Goal: Task Accomplishment & Management: Manage account settings

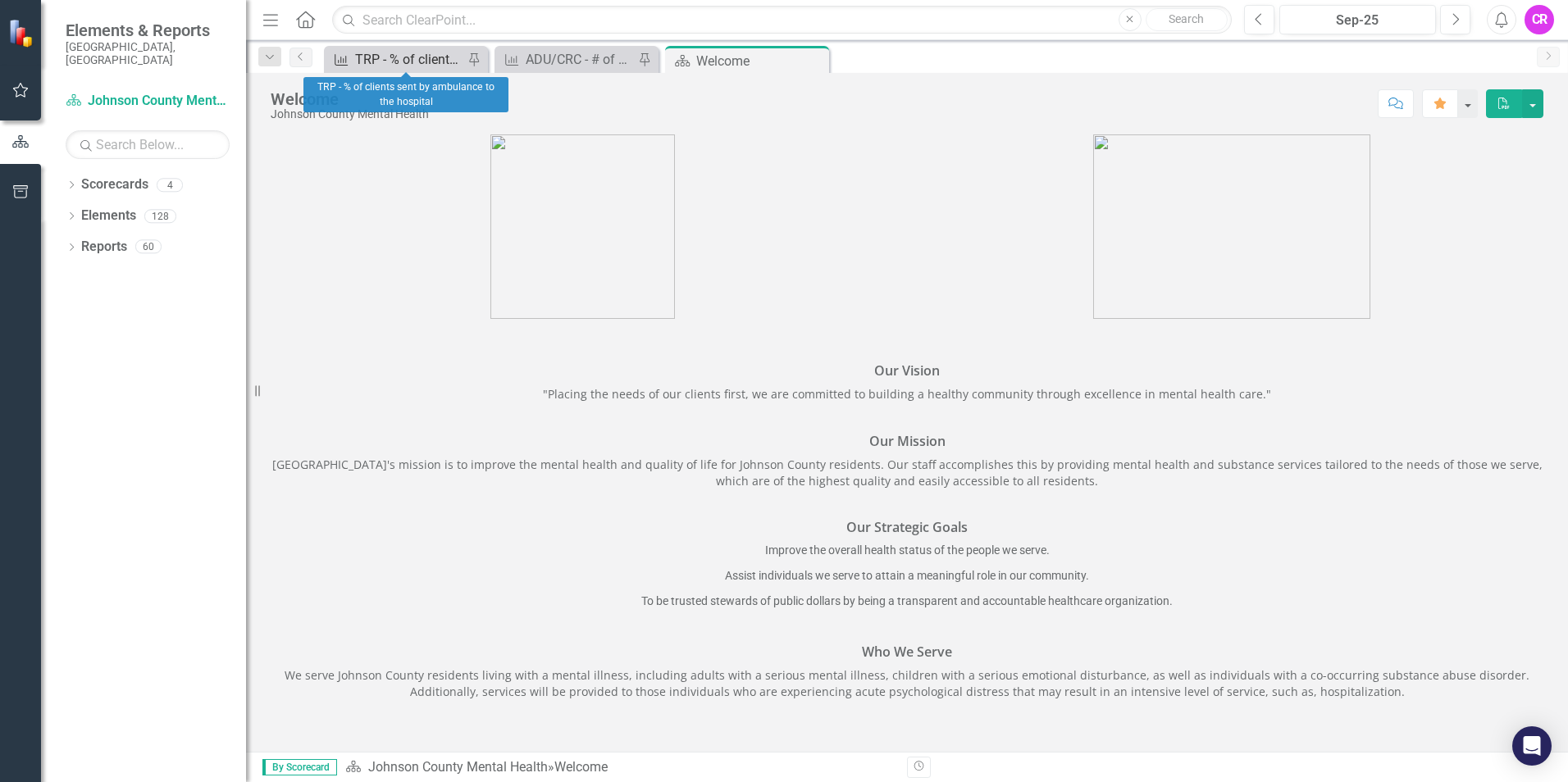
click at [385, 65] on div "TRP - % of clients sent by ambulance to the hospital" at bounding box center [410, 59] width 108 height 21
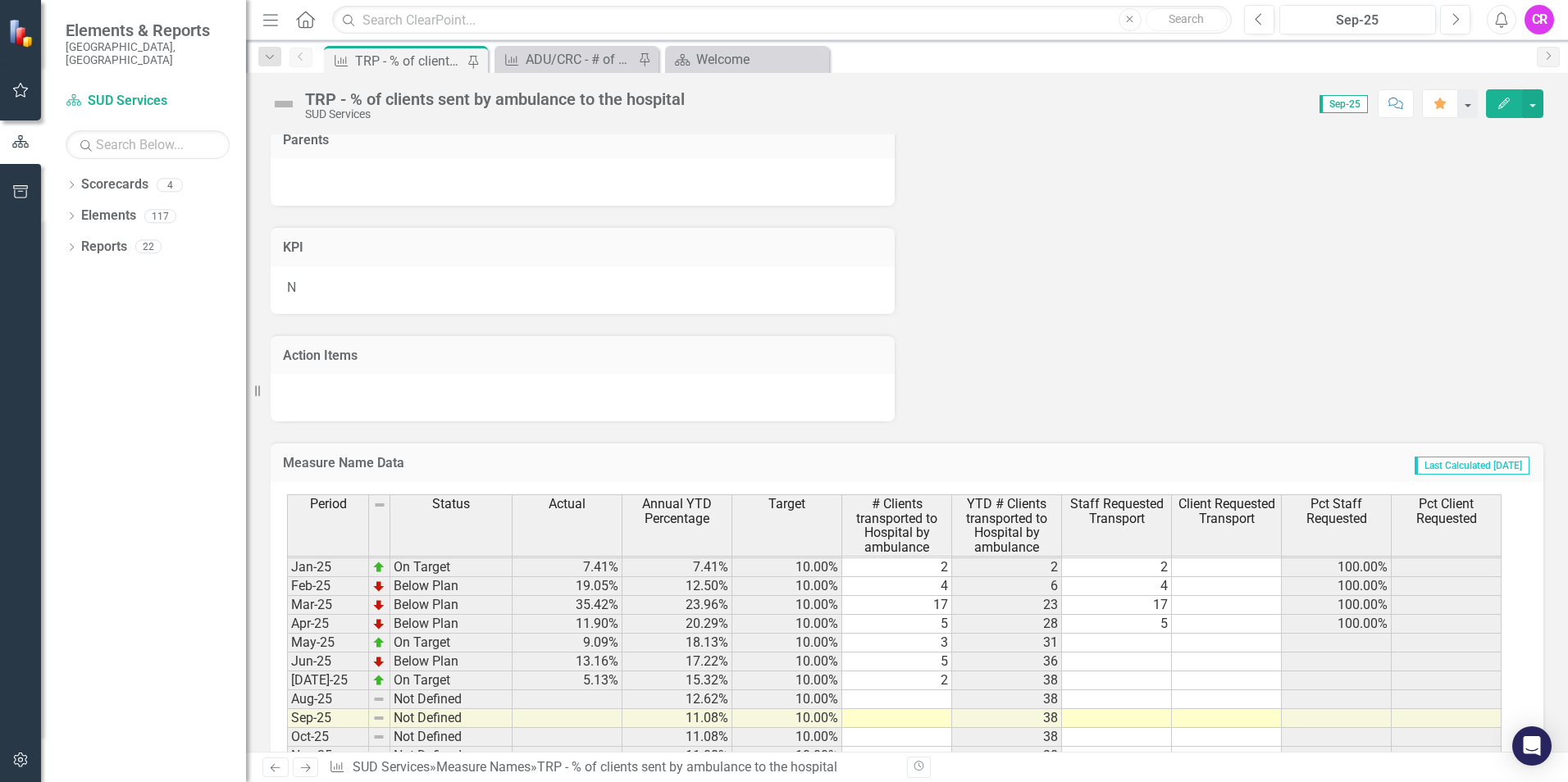
click at [930, 701] on tbody "Apr-23 Below Plan 13.79% 21.78% 10.00% 8 49 8 0 100.00% 0% May-23 On Target 8.5…" at bounding box center [893, 586] width 1214 height 850
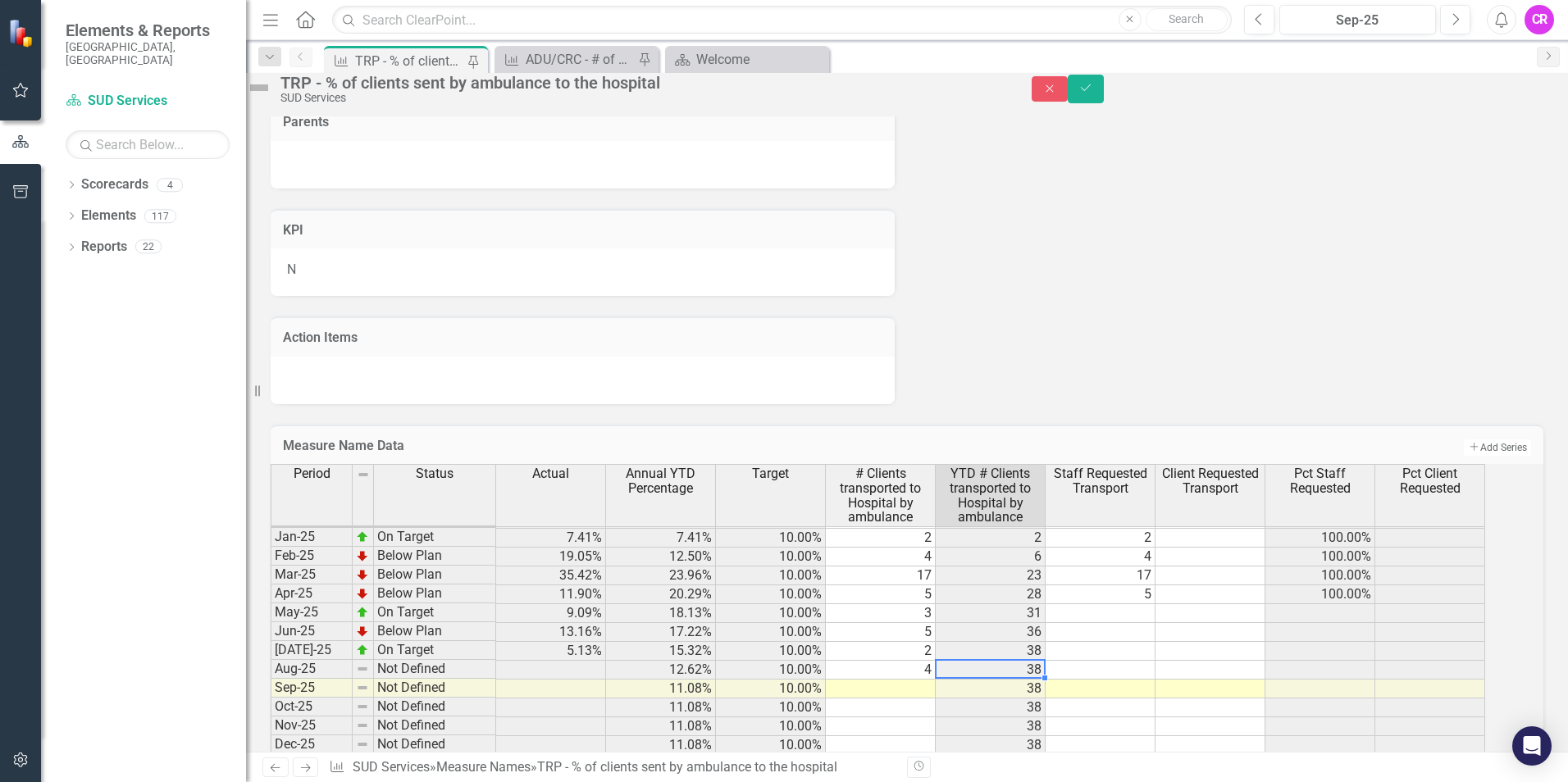
click at [934, 699] on td at bounding box center [882, 688] width 110 height 19
type textarea "6"
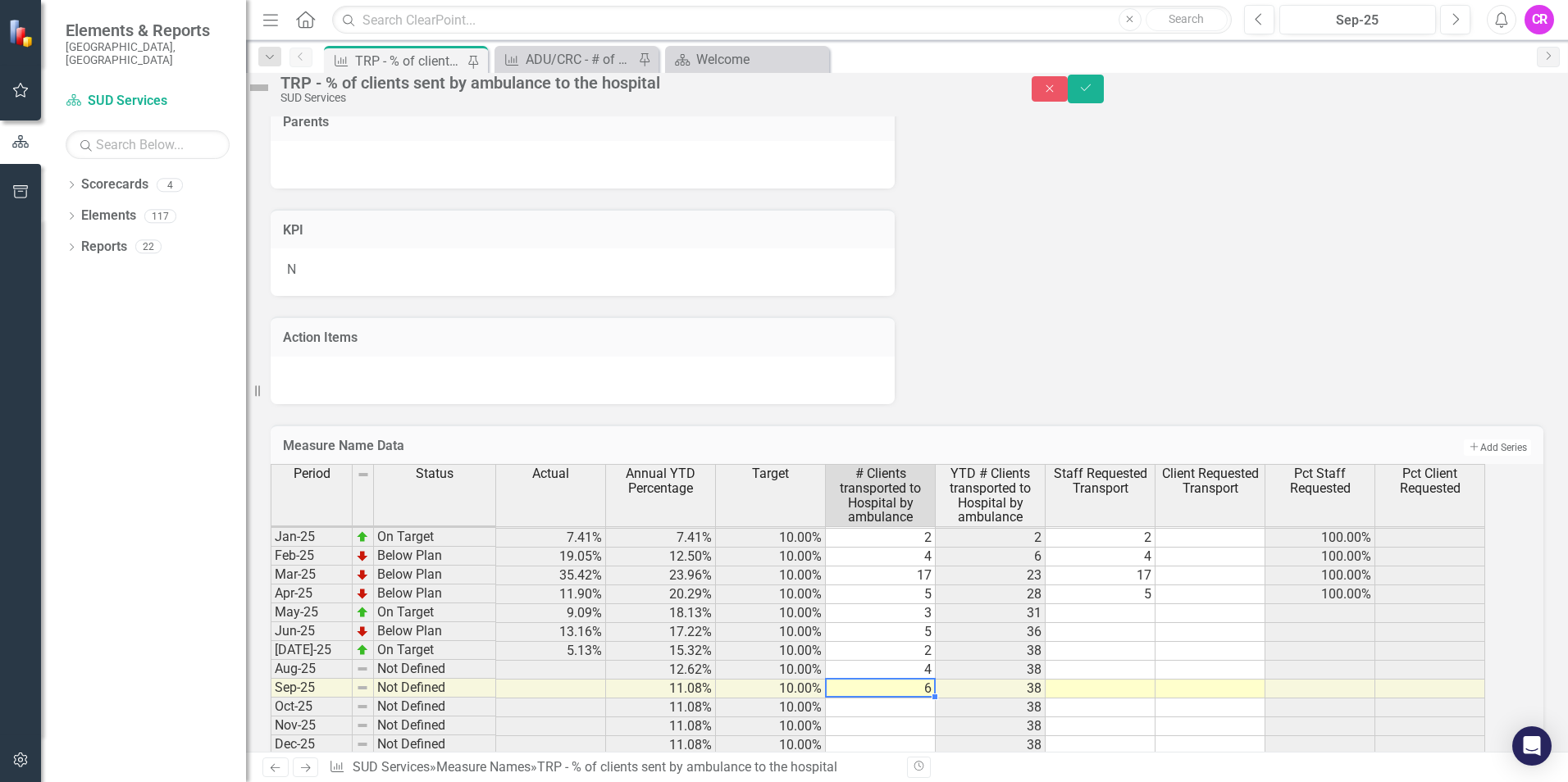
click at [936, 699] on td "6" at bounding box center [882, 688] width 110 height 19
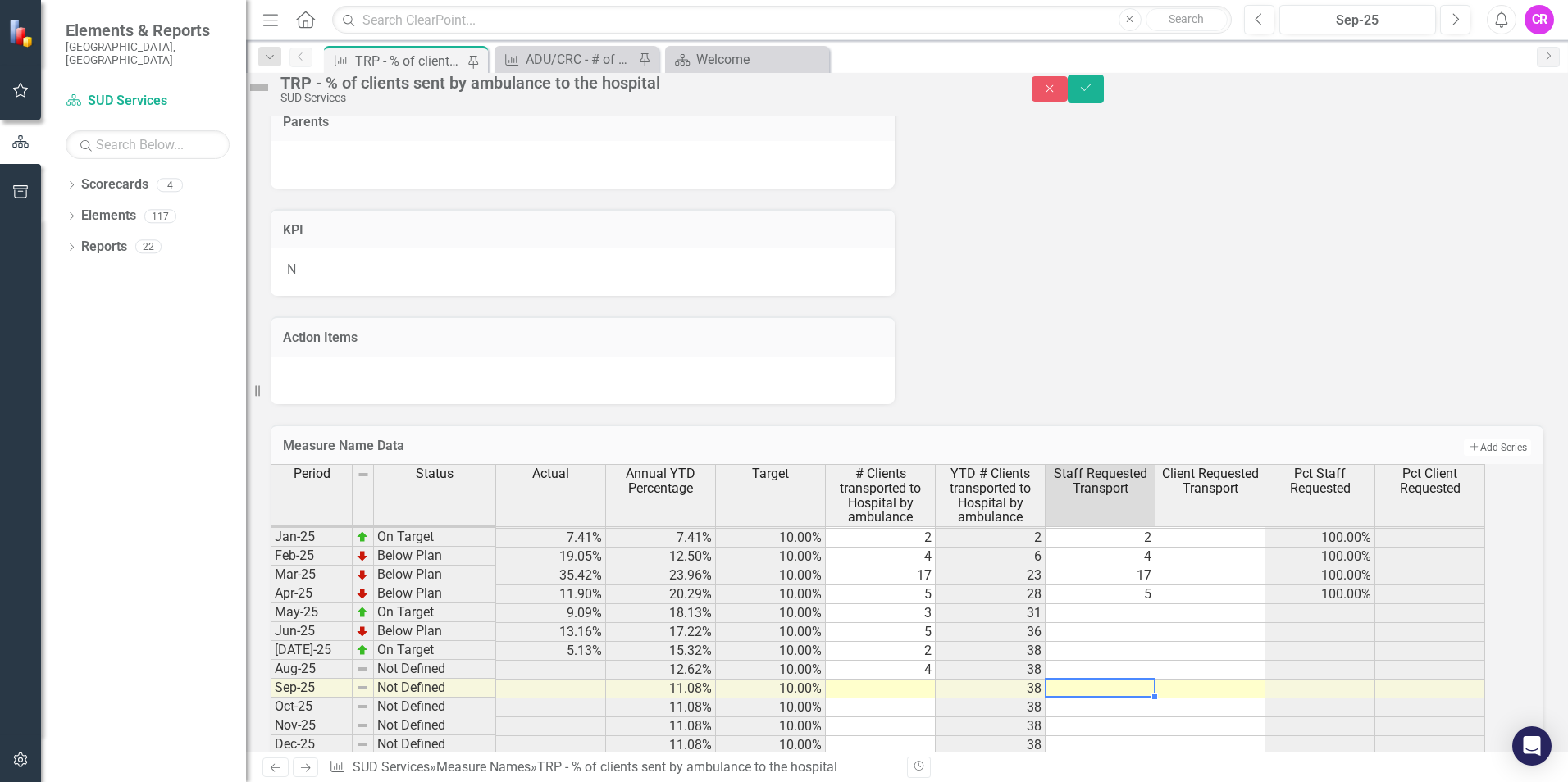
click at [1117, 699] on td at bounding box center [1101, 688] width 110 height 19
click at [1093, 94] on icon "Save" at bounding box center [1085, 88] width 15 height 12
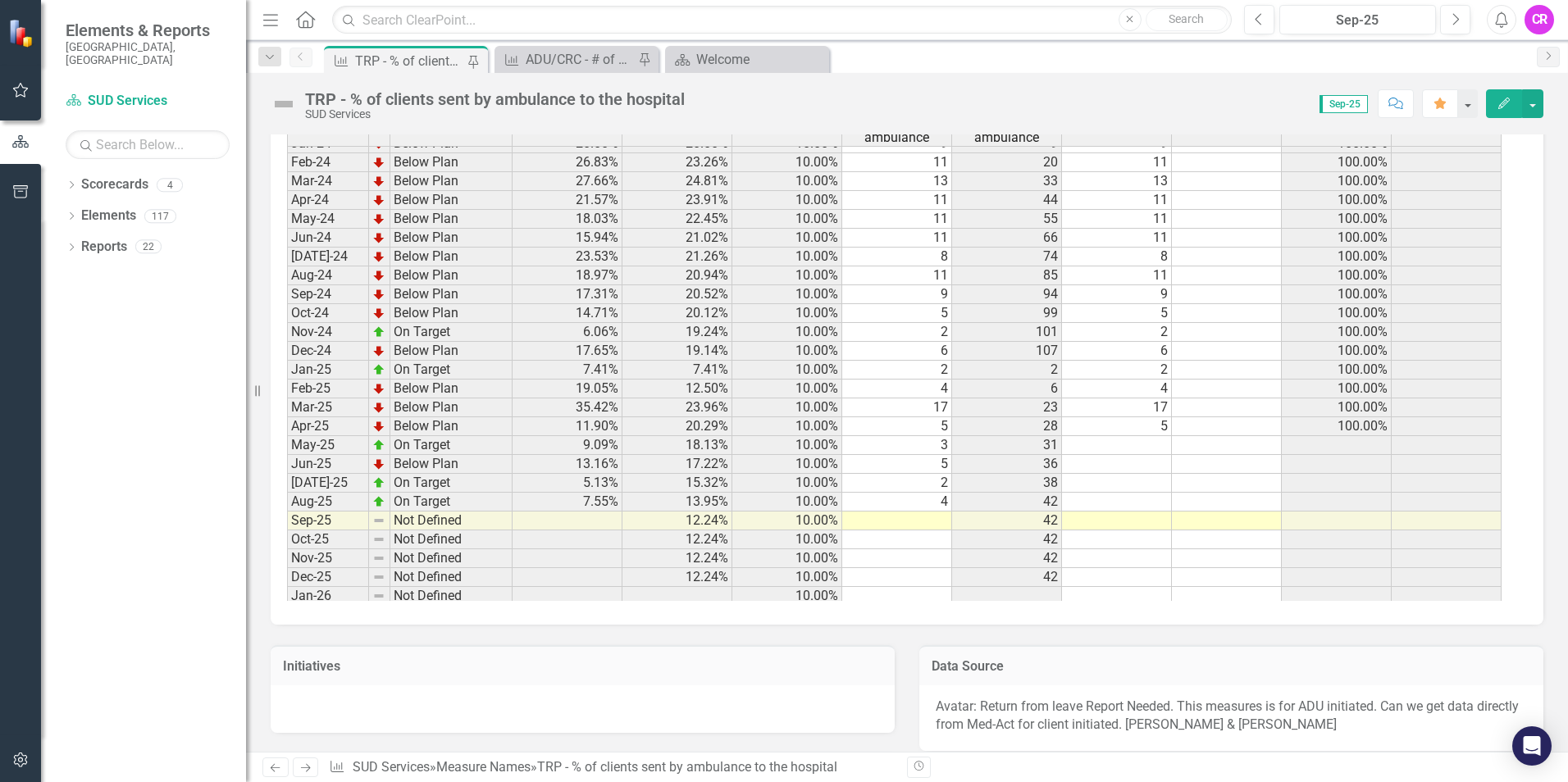
scroll to position [2263, 0]
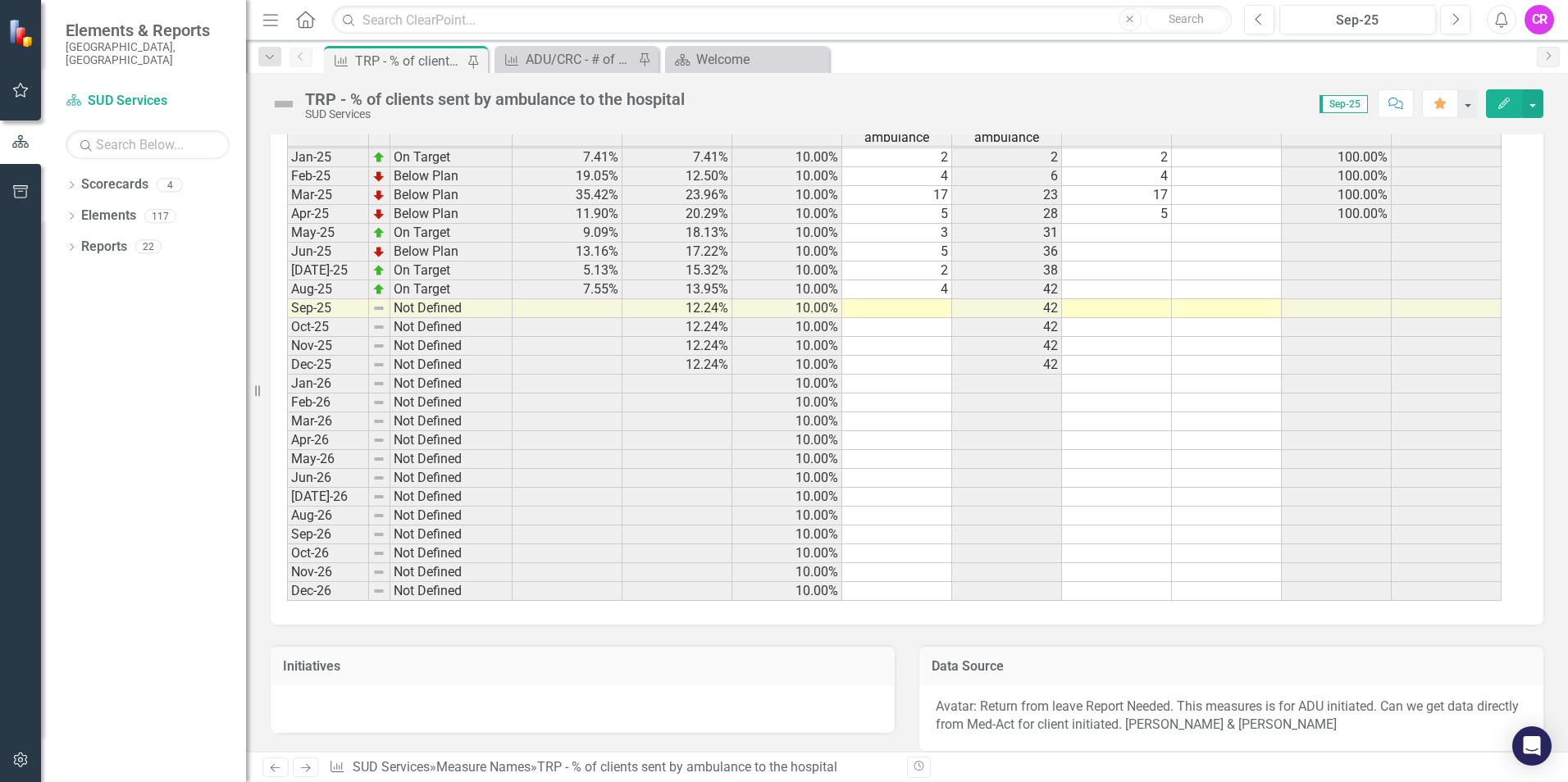
click at [922, 308] on td at bounding box center [897, 308] width 110 height 19
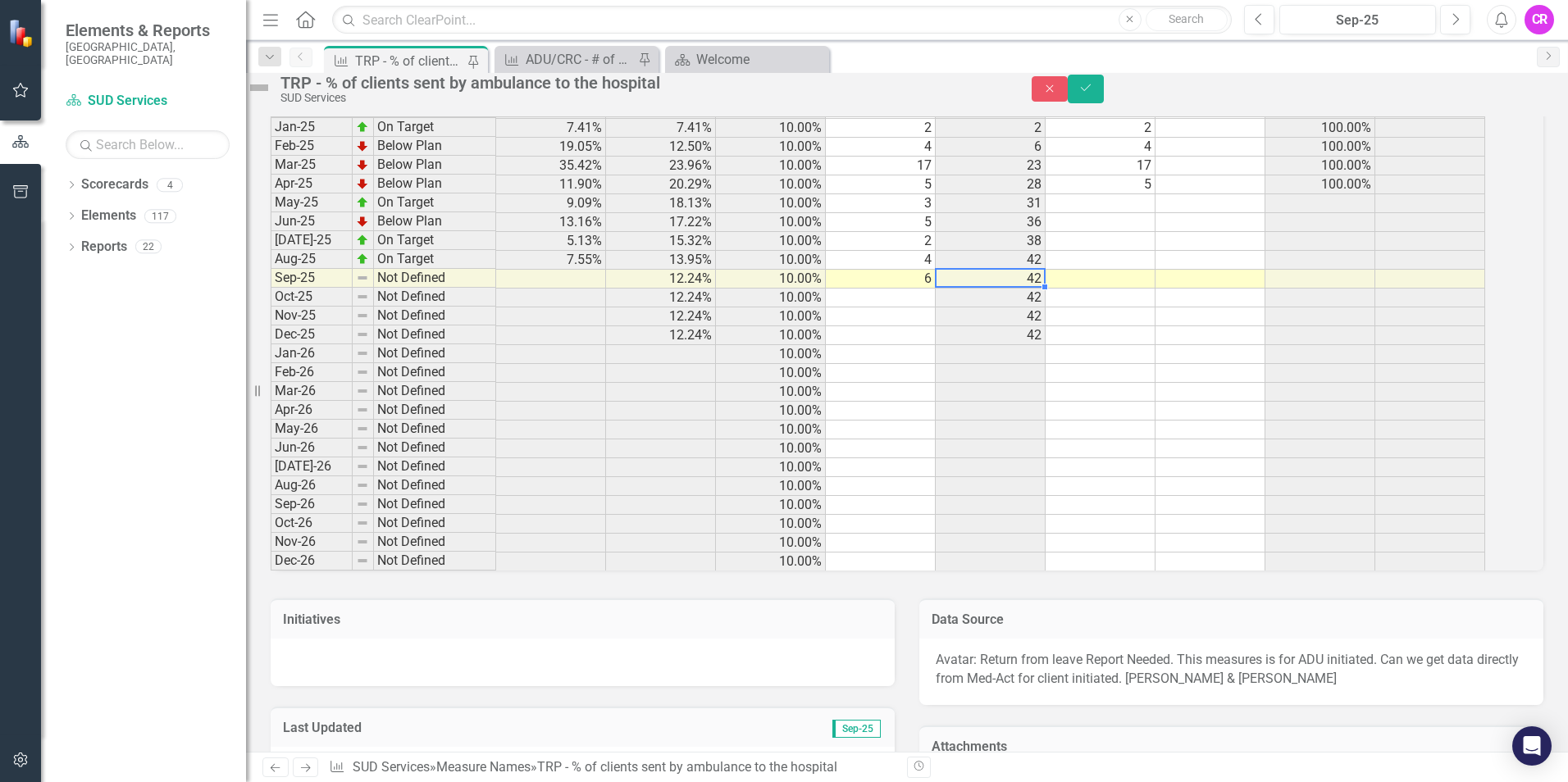
type textarea "6"
click at [1195, 307] on td at bounding box center [1210, 297] width 110 height 19
click at [1093, 92] on icon "Save" at bounding box center [1085, 88] width 15 height 12
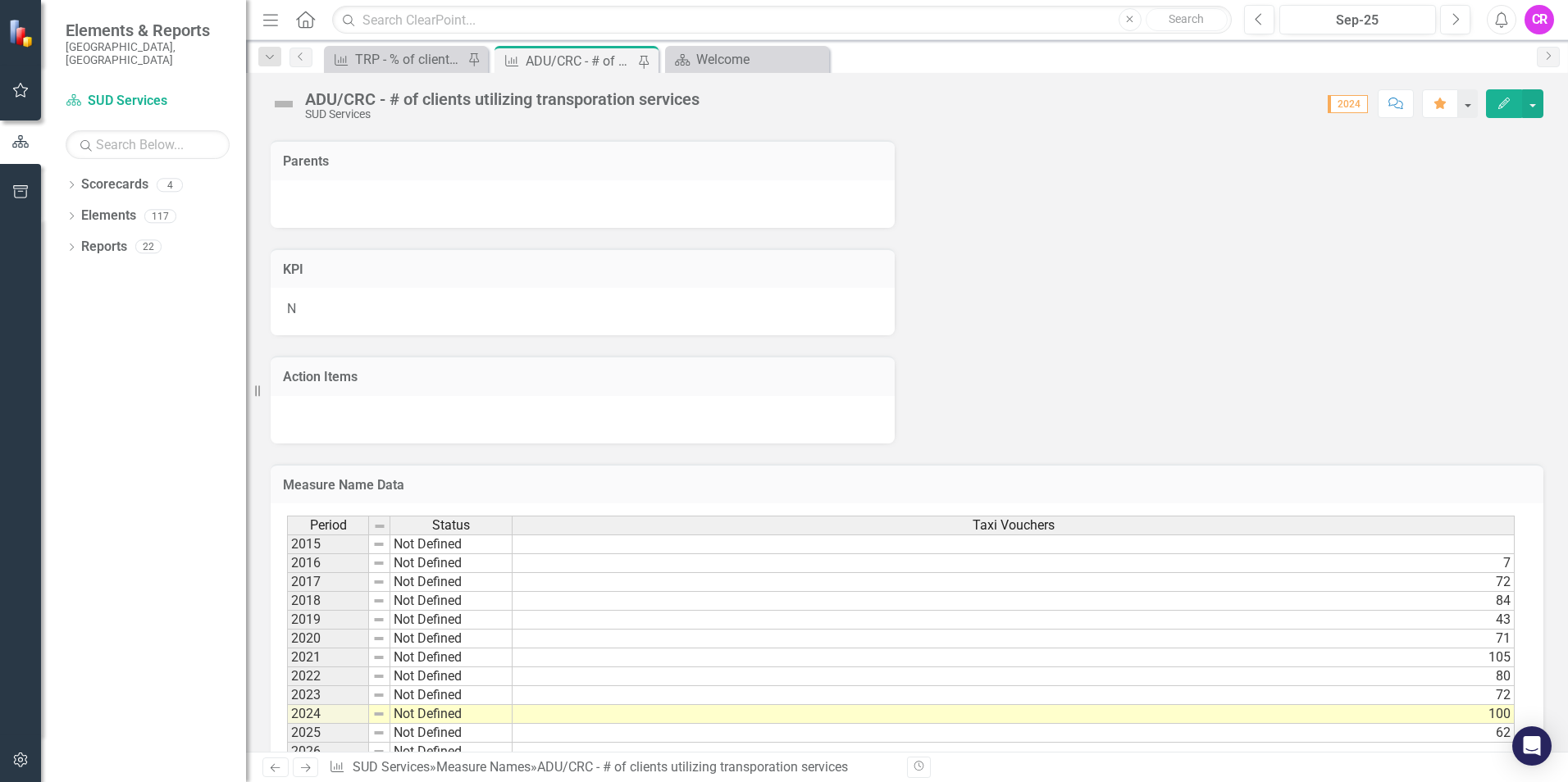
scroll to position [574, 0]
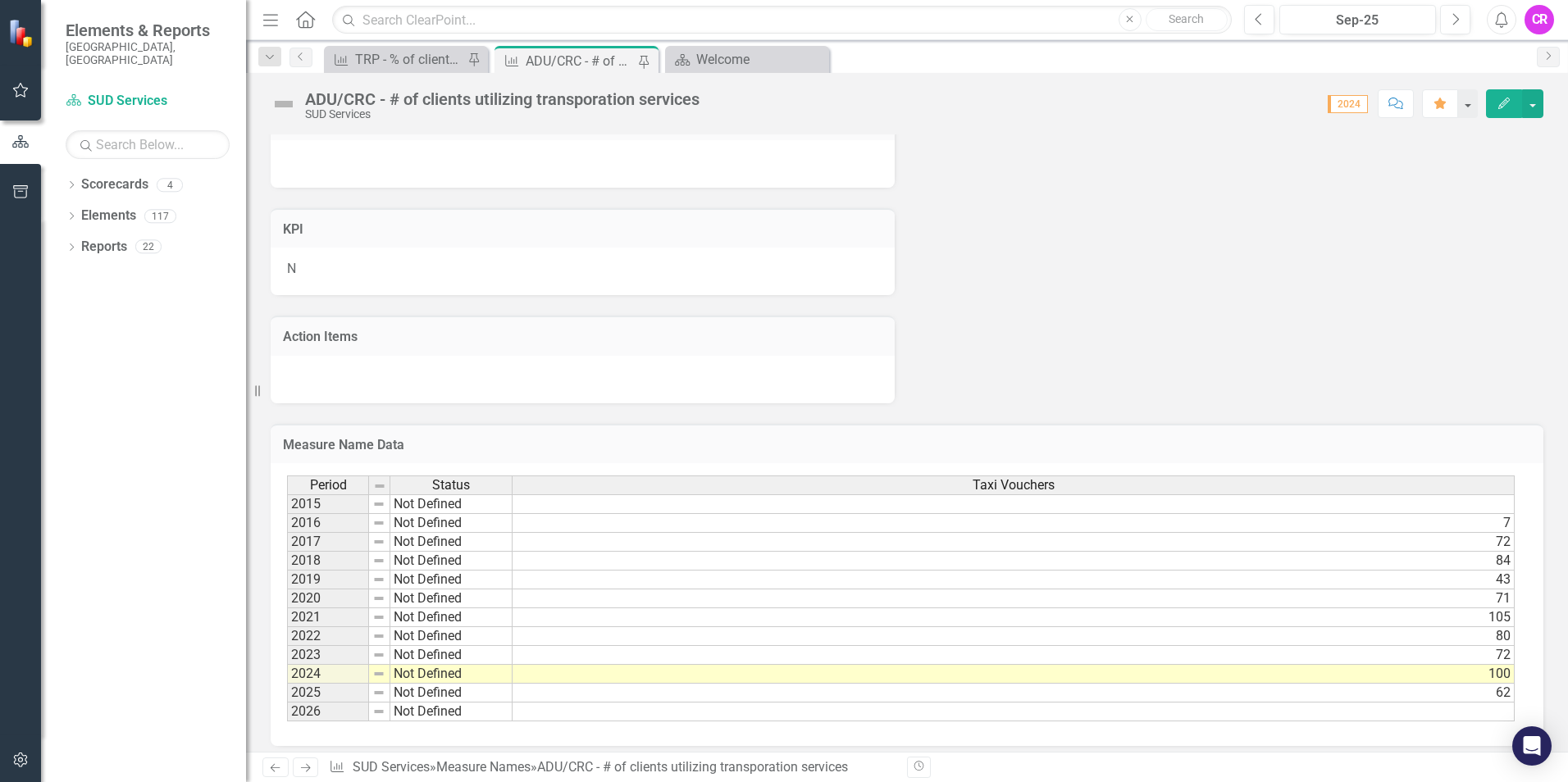
click at [1507, 697] on td "62" at bounding box center [1014, 693] width 1003 height 19
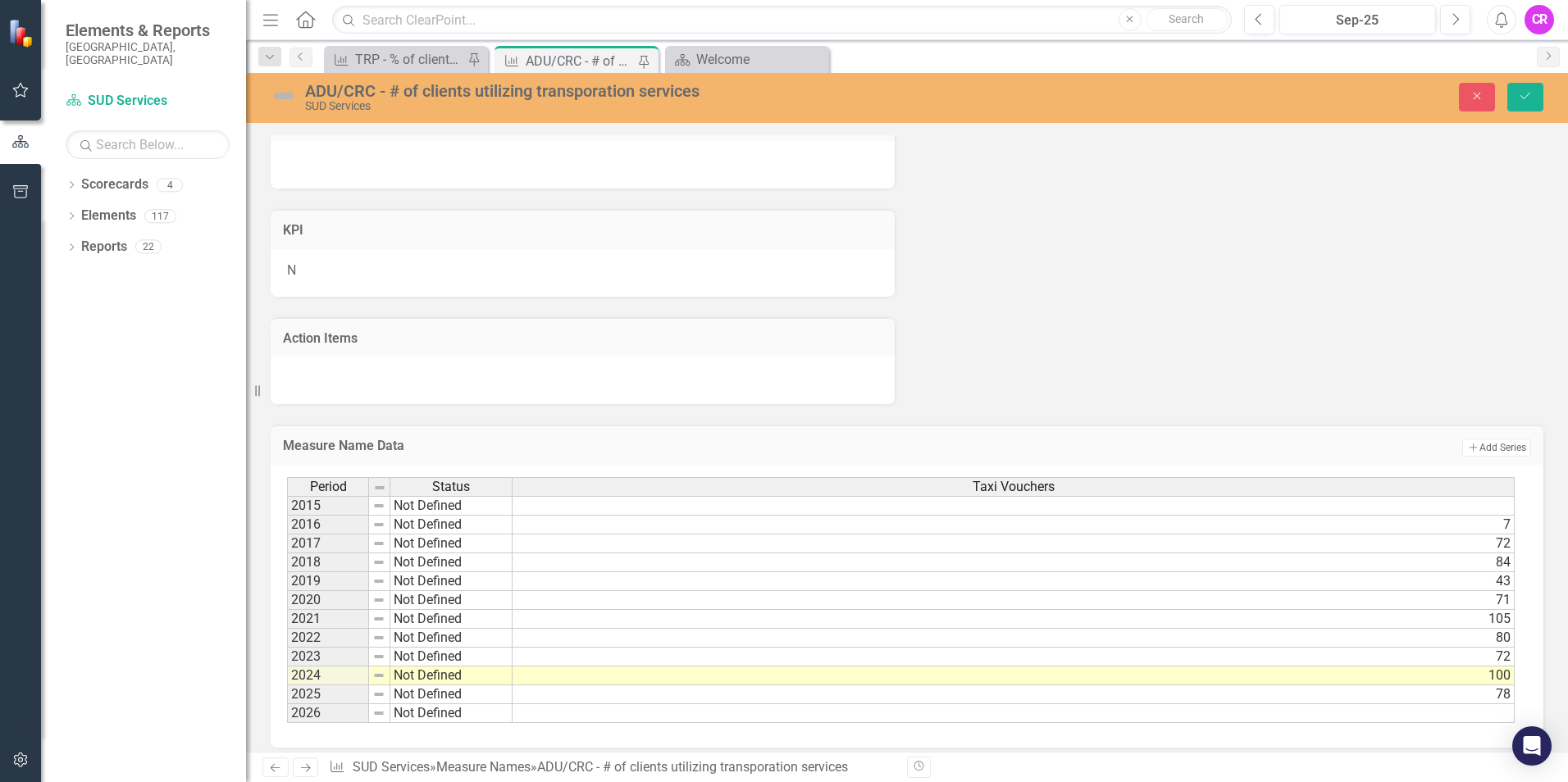
type textarea "78"
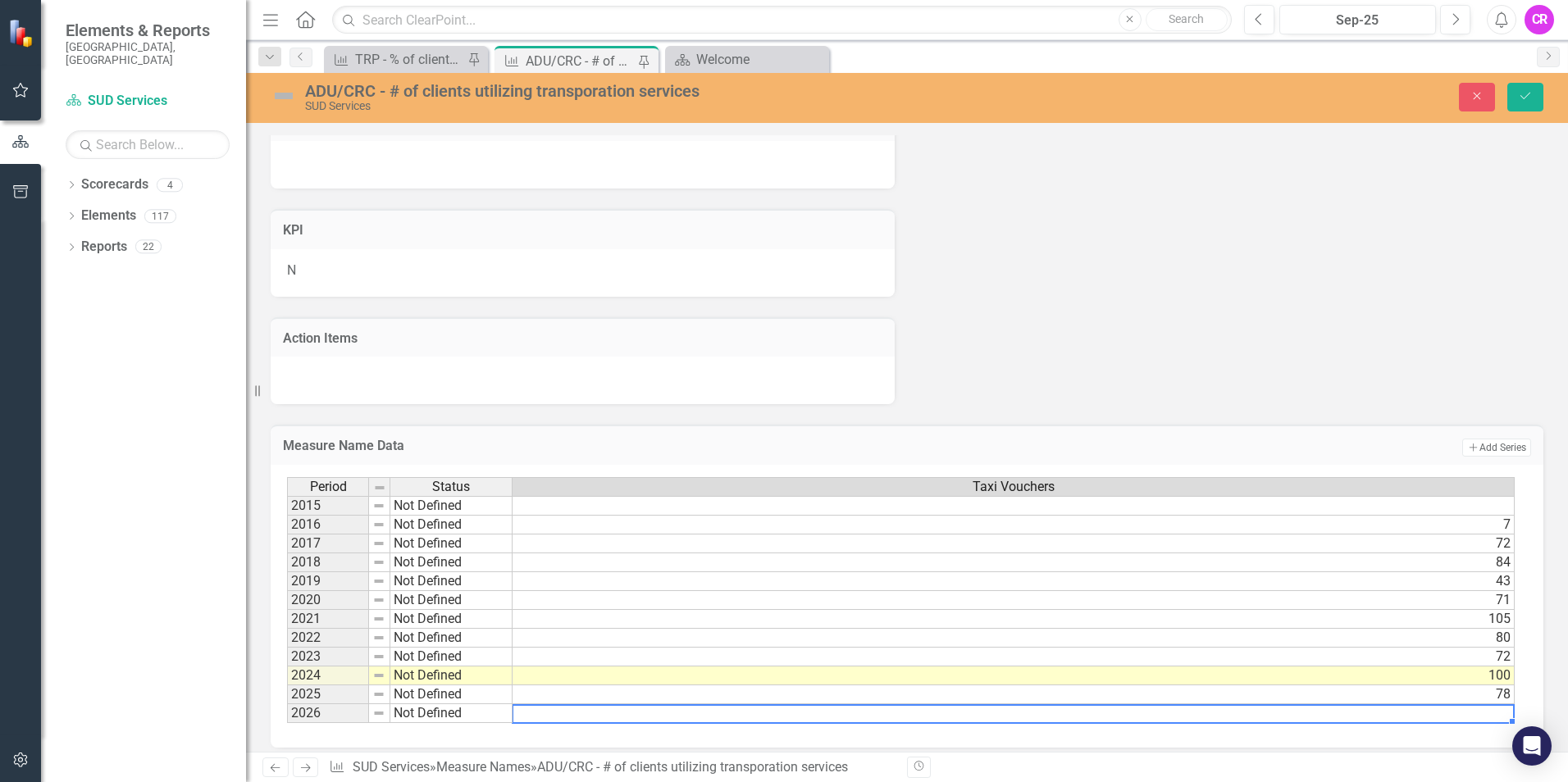
click at [1470, 709] on td at bounding box center [1014, 713] width 1003 height 19
click at [1524, 96] on icon "Save" at bounding box center [1526, 97] width 15 height 12
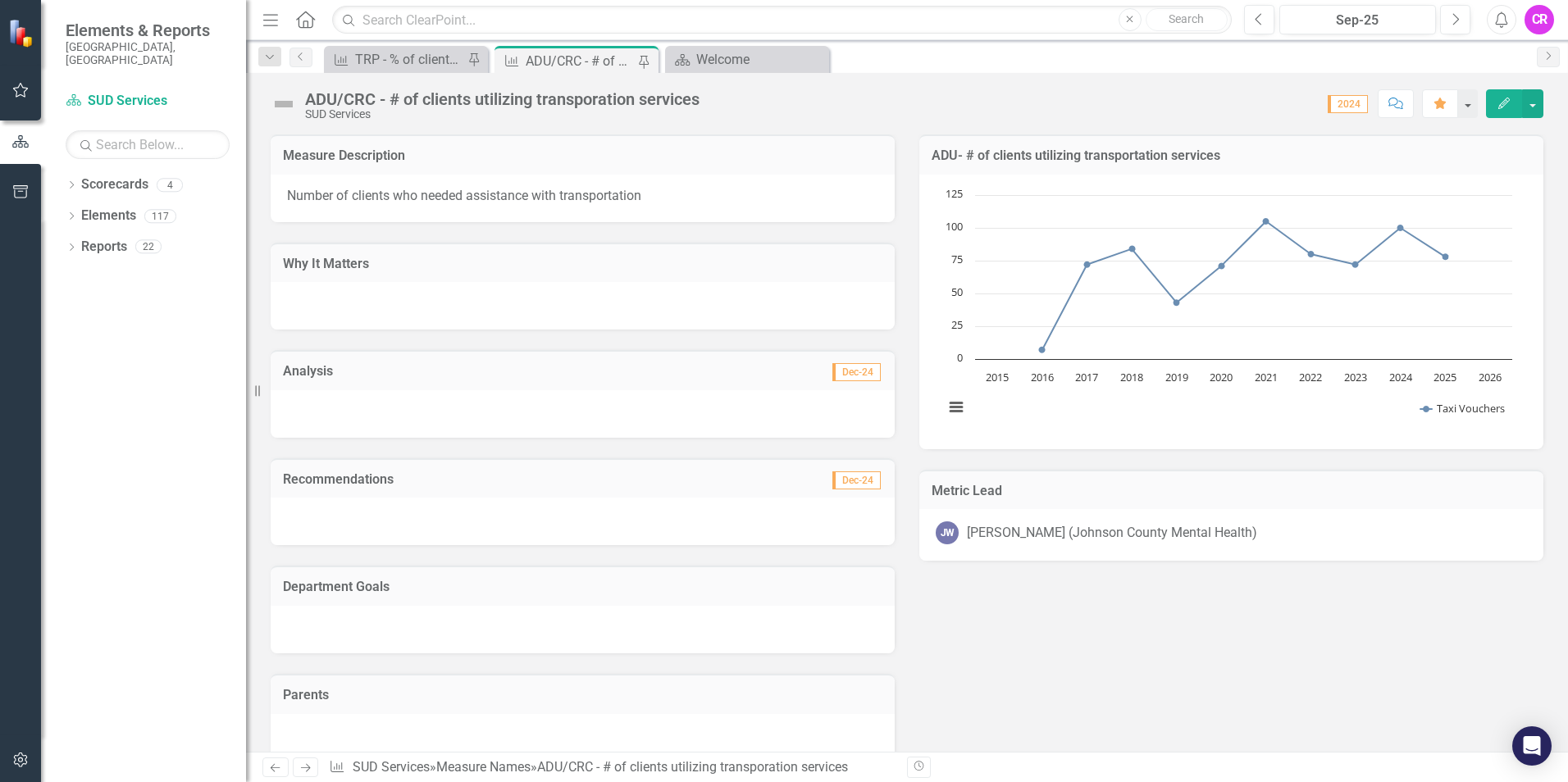
click at [995, 640] on div "Measure Description Number of clients who needed assistance with transportation…" at bounding box center [906, 546] width 1297 height 864
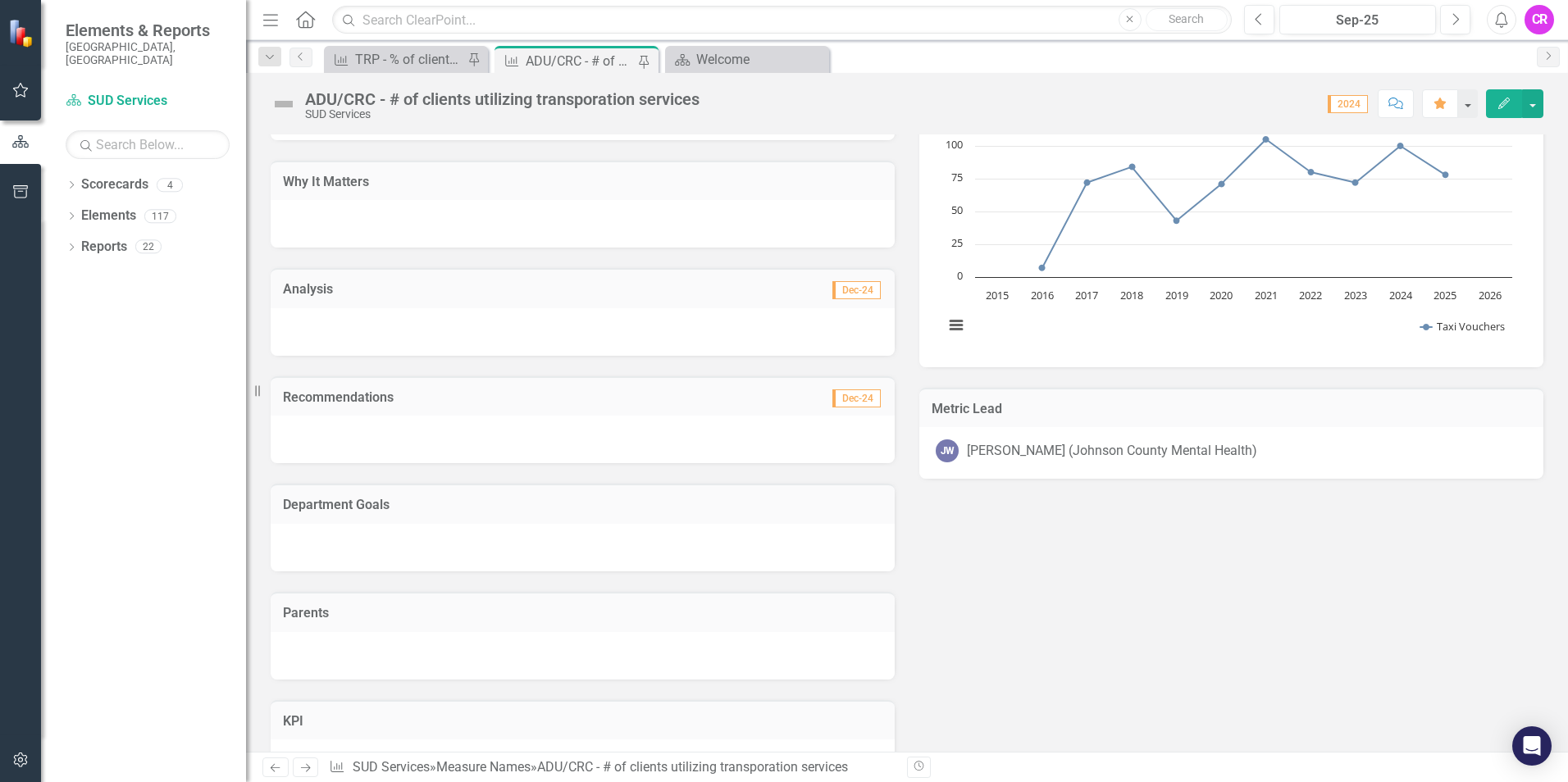
scroll to position [0, 0]
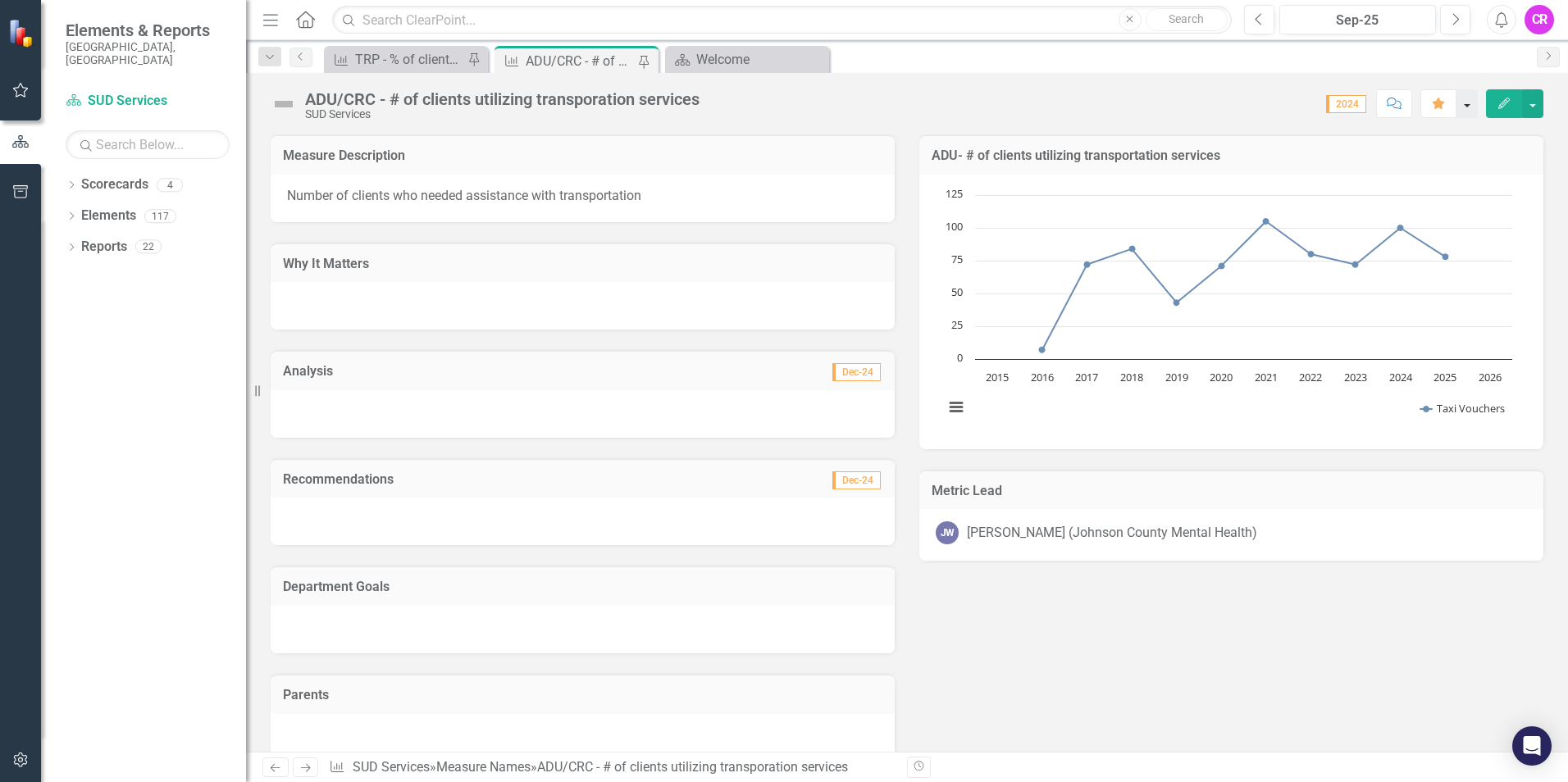
click at [1470, 107] on button "button" at bounding box center [1468, 103] width 22 height 29
click at [1537, 110] on button "button" at bounding box center [1534, 103] width 22 height 29
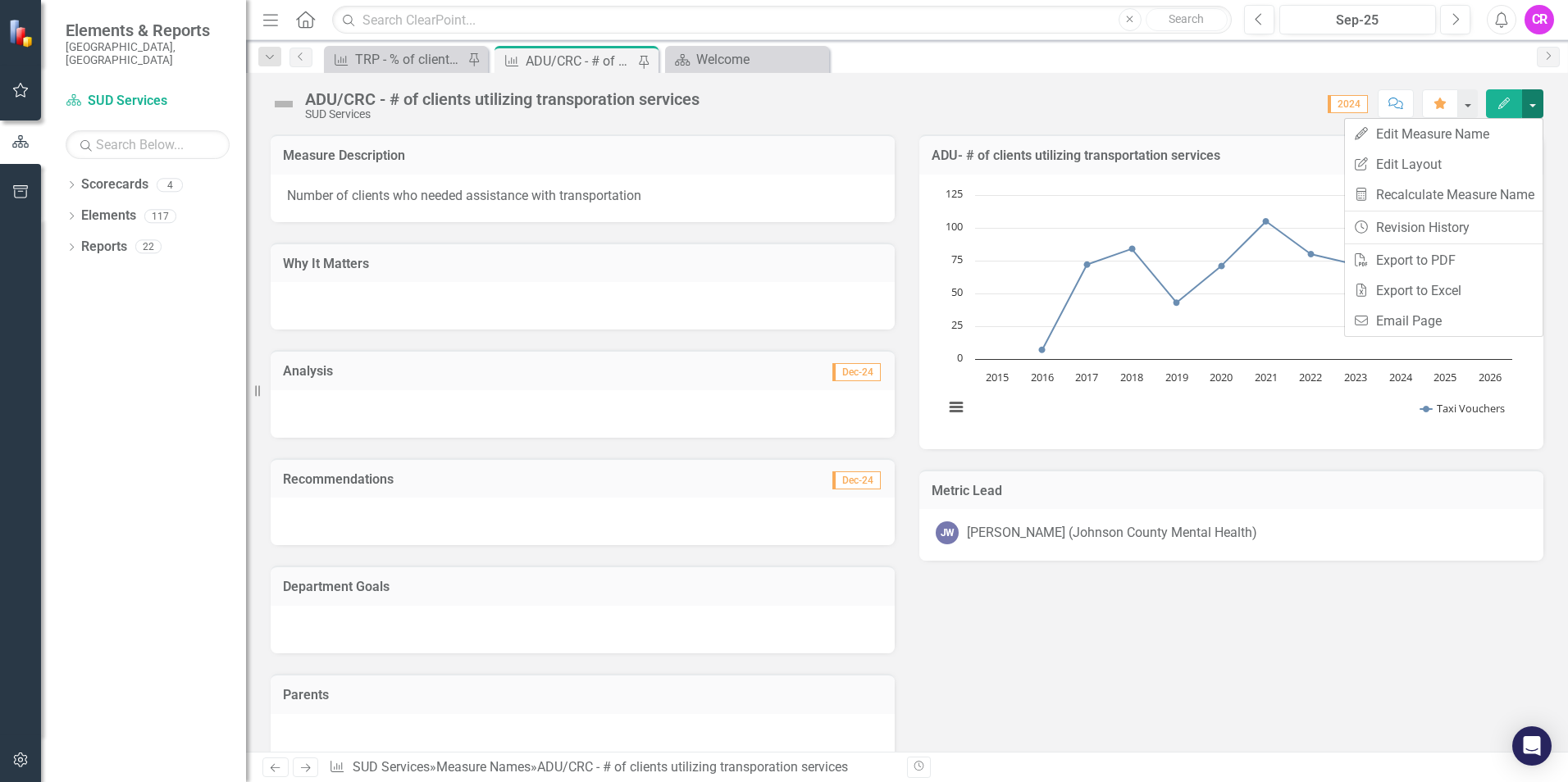
click at [1537, 110] on button "button" at bounding box center [1534, 103] width 22 height 29
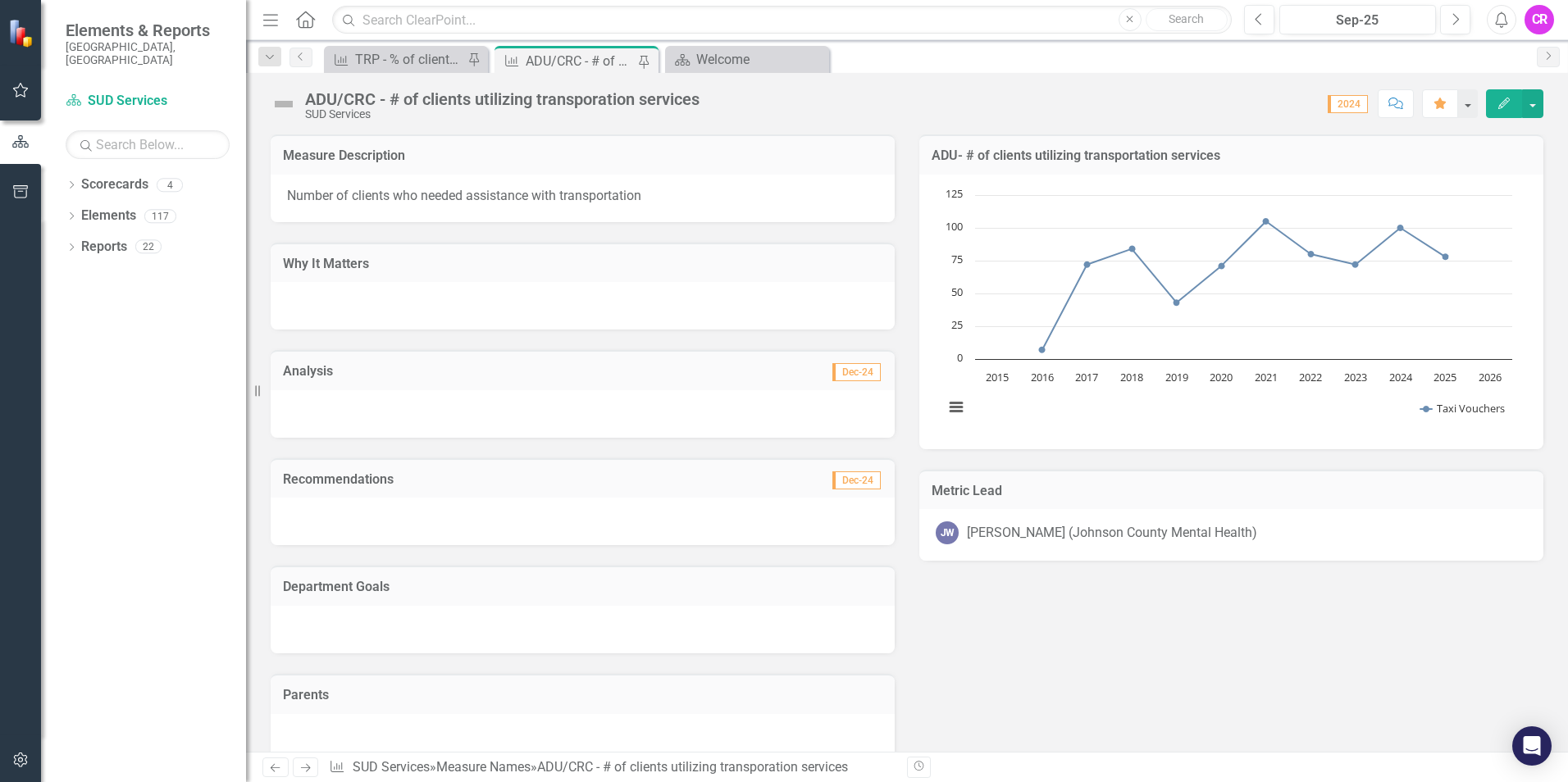
click at [27, 35] on img at bounding box center [22, 33] width 29 height 29
click at [11, 30] on img at bounding box center [22, 33] width 29 height 29
click at [18, 30] on img at bounding box center [22, 33] width 29 height 29
click at [374, 20] on input "text" at bounding box center [782, 20] width 900 height 29
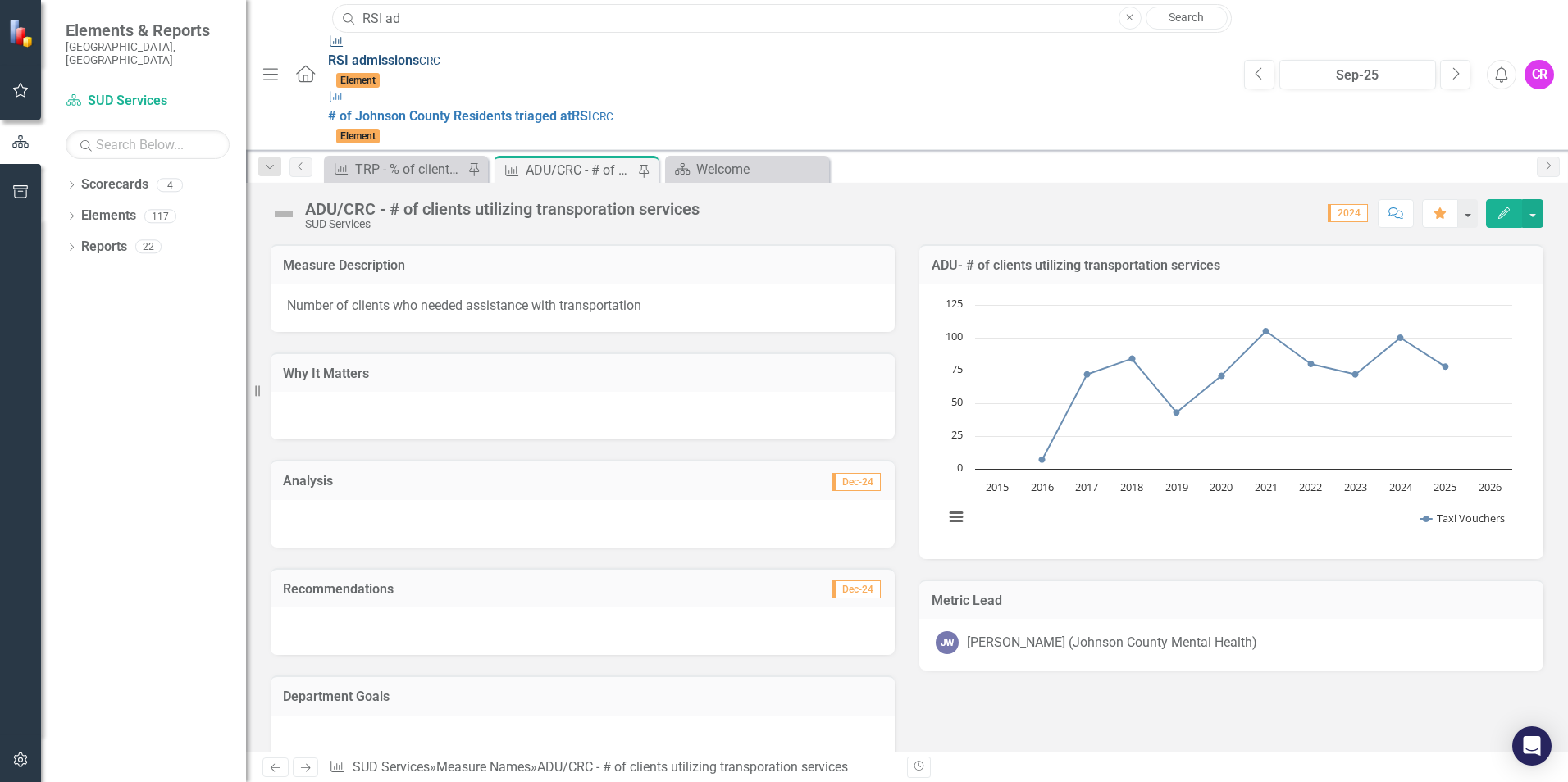
type input "RSI ad"
click at [328, 56] on strong "RSI" at bounding box center [338, 60] width 21 height 16
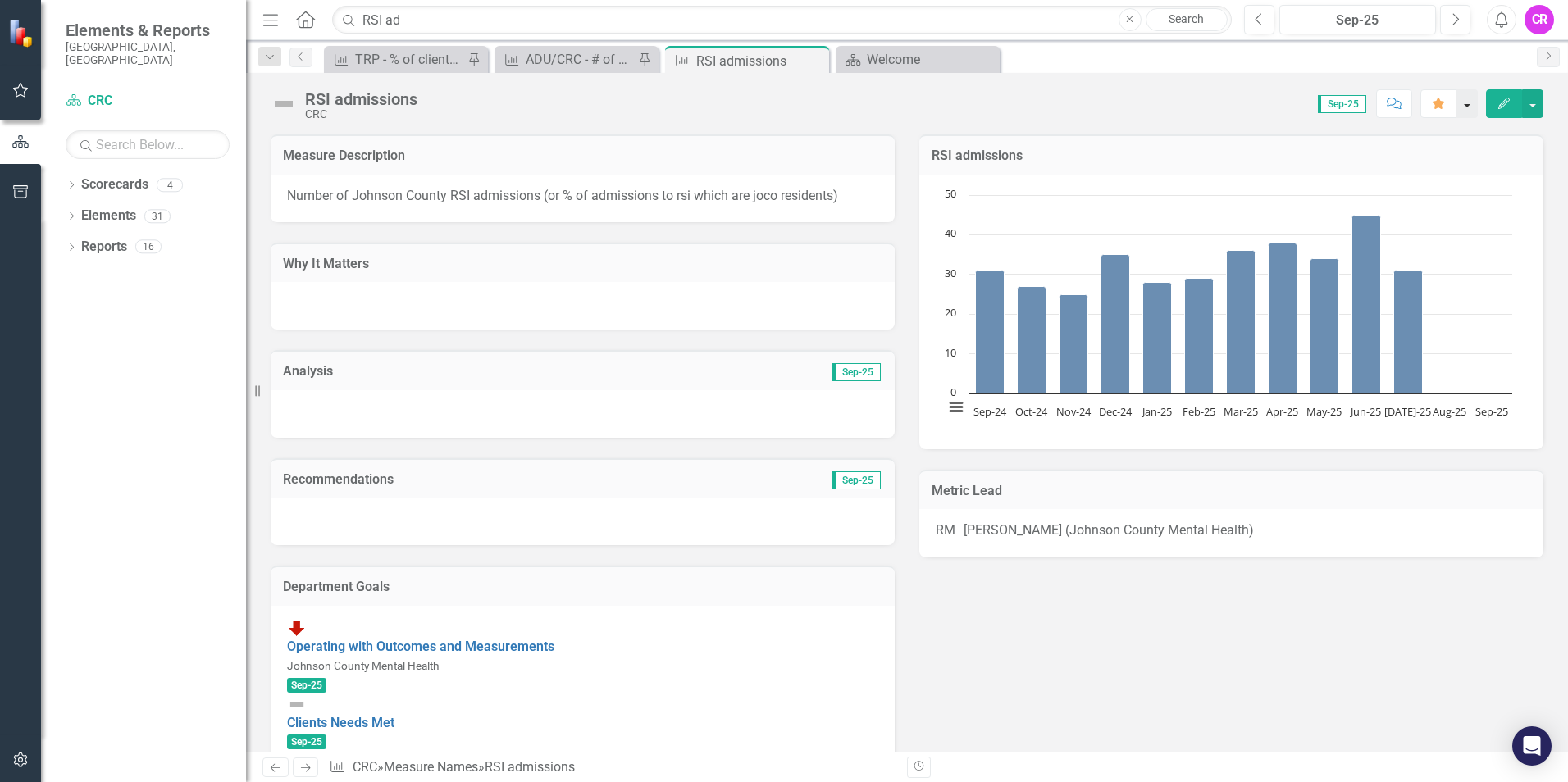
click at [1468, 103] on button "button" at bounding box center [1468, 103] width 22 height 29
click at [1440, 102] on icon "button" at bounding box center [1441, 103] width 12 height 12
click at [1440, 105] on icon "Favorite" at bounding box center [1440, 103] width 15 height 12
click at [400, 20] on input "RSI ad" at bounding box center [782, 20] width 900 height 29
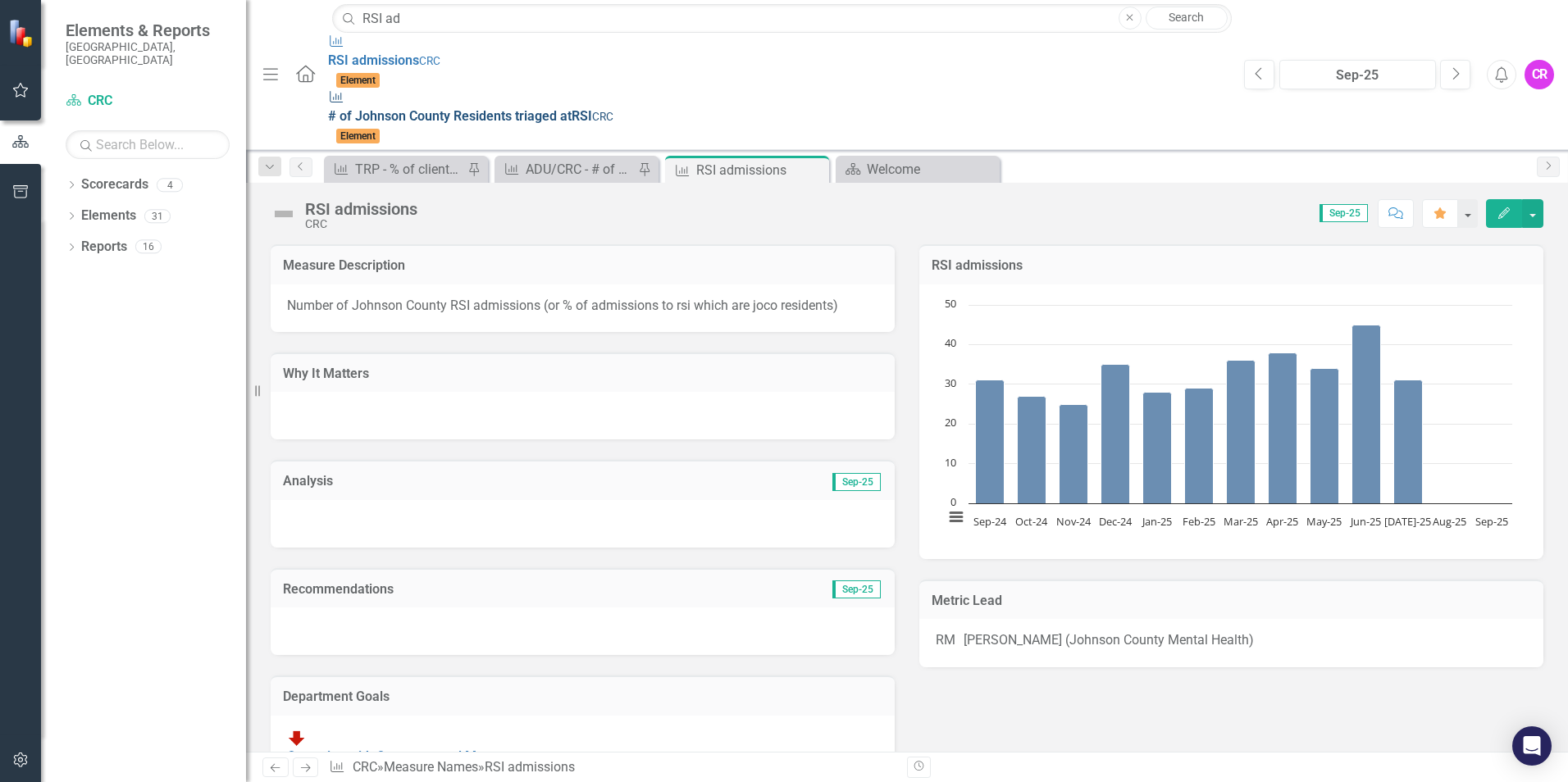
click at [358, 108] on span "# of Johnson County Residents triaged at RSI" at bounding box center [460, 116] width 264 height 16
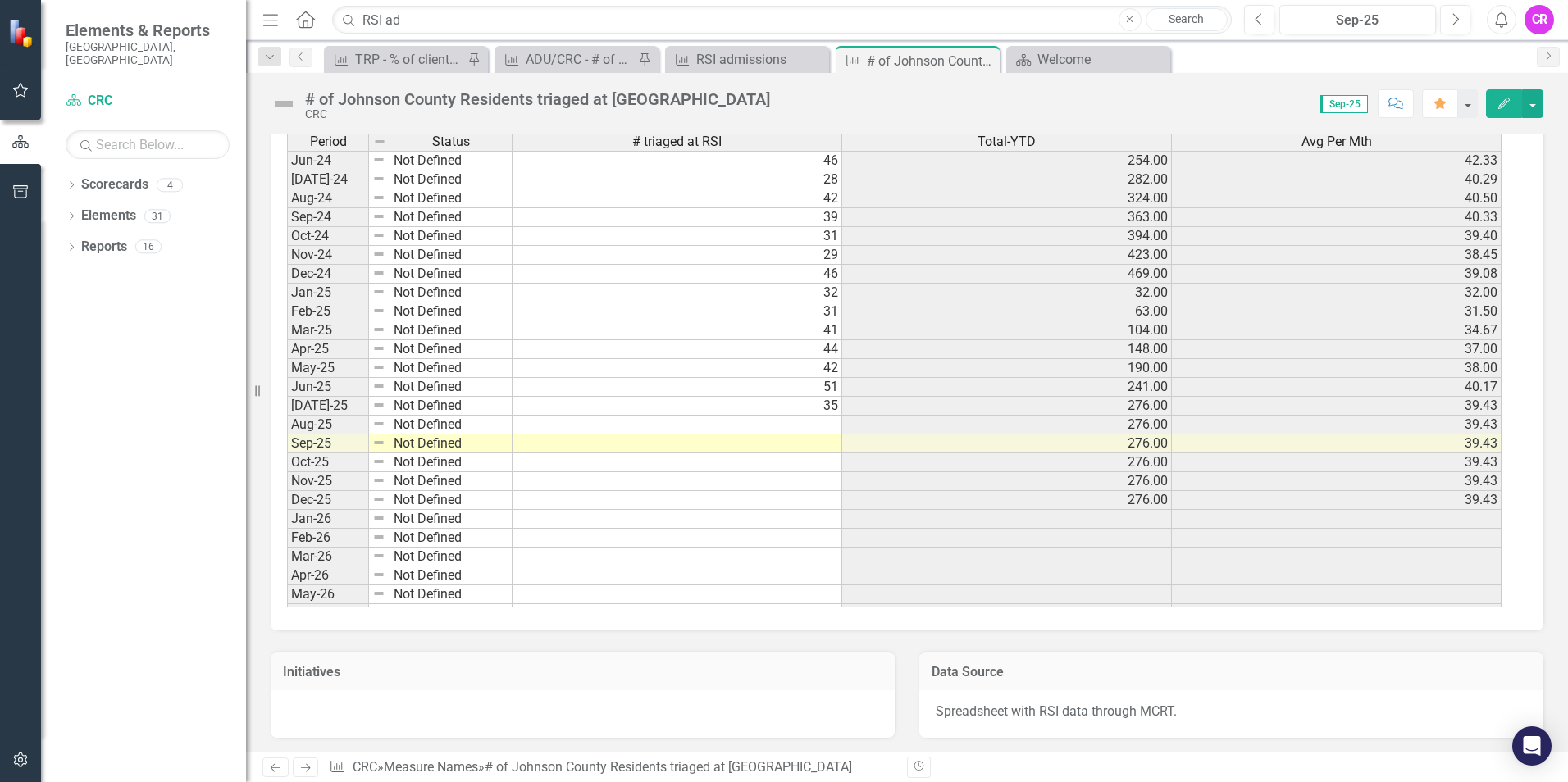
scroll to position [2457, 0]
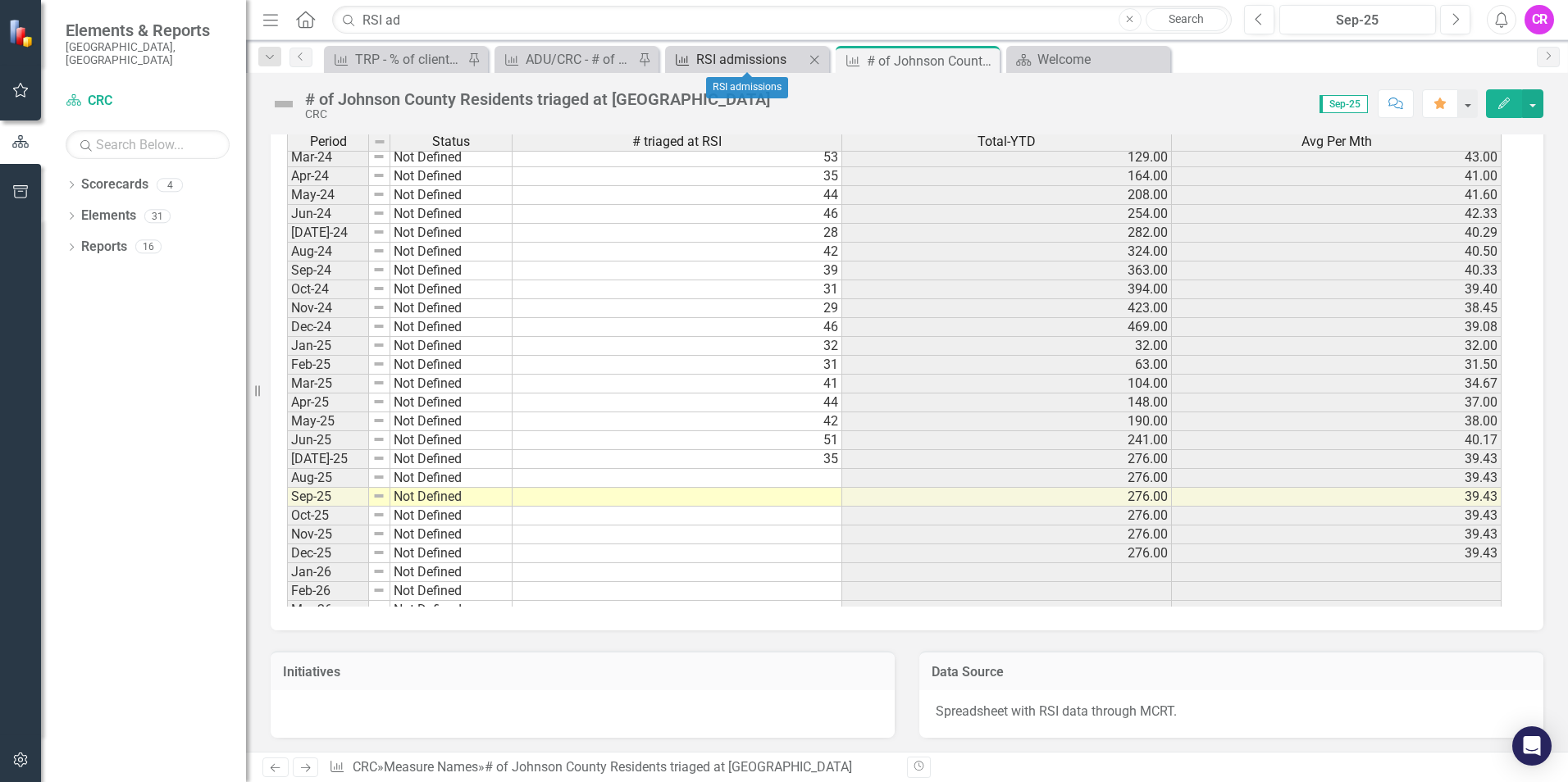
click at [737, 65] on div "RSI admissions" at bounding box center [751, 59] width 108 height 21
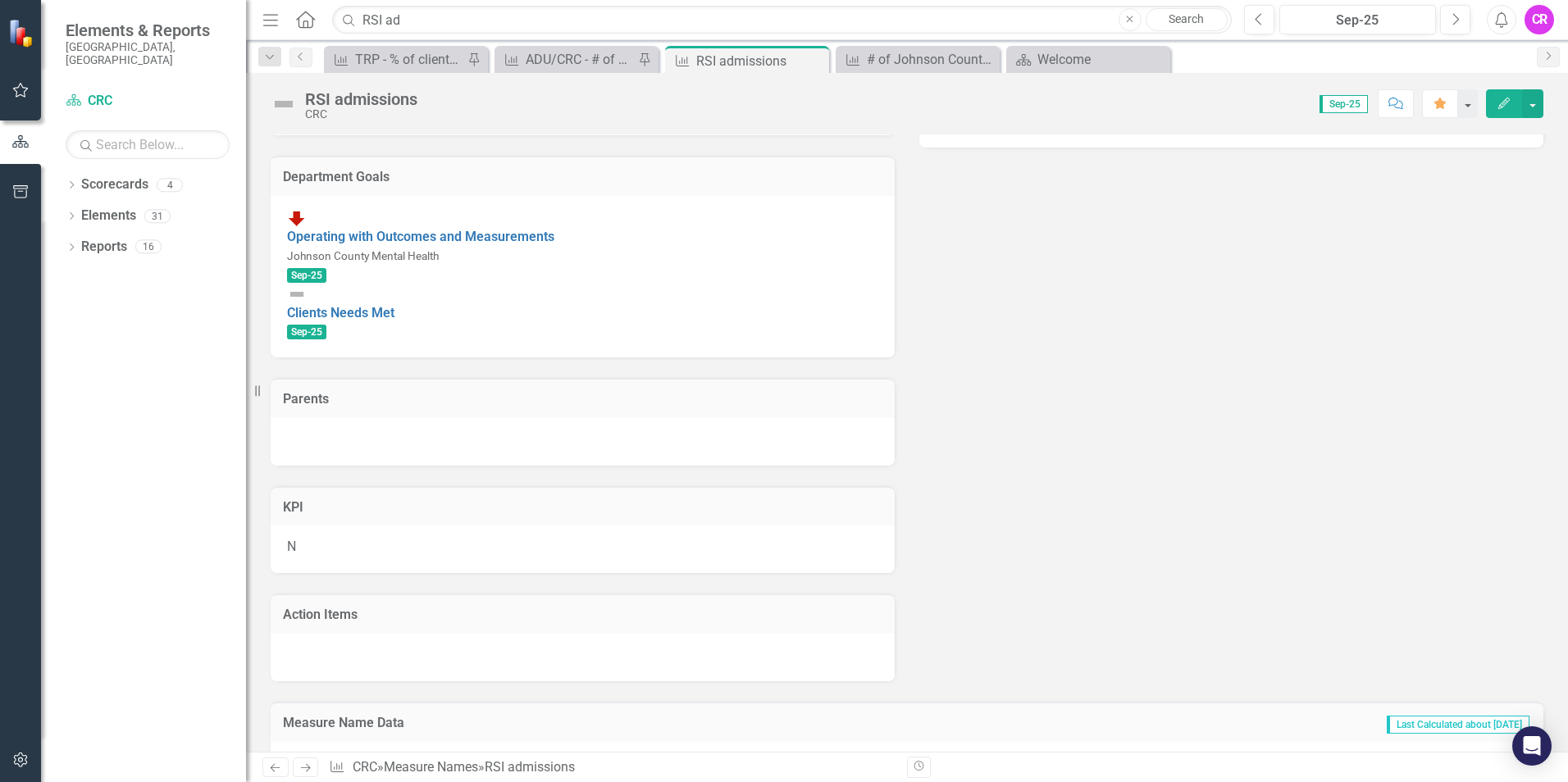
click at [1534, 22] on div "CR" at bounding box center [1539, 20] width 30 height 30
click at [1460, 211] on link "Logout Log Out" at bounding box center [1489, 207] width 130 height 31
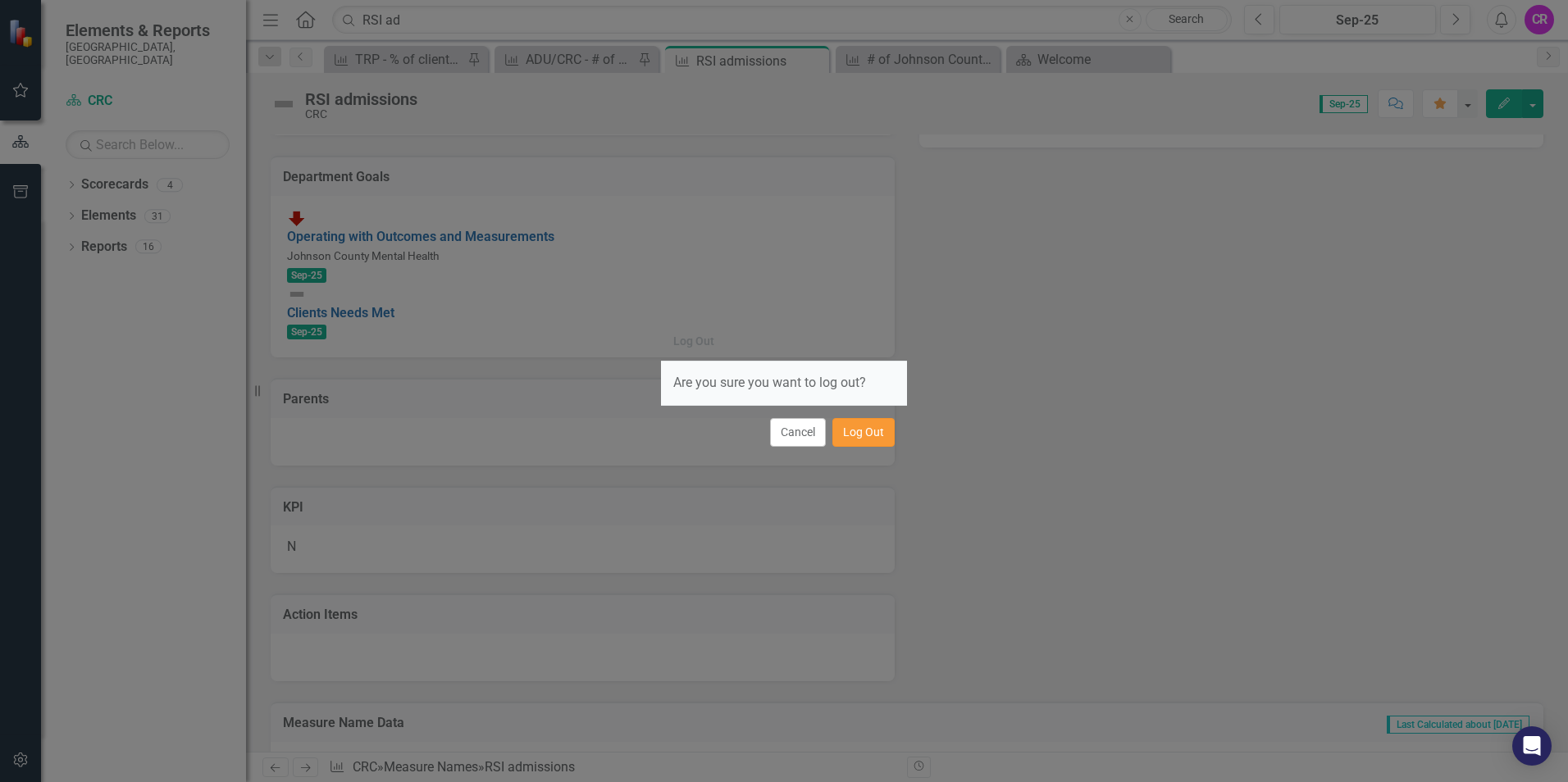
click at [864, 437] on button "Log Out" at bounding box center [863, 432] width 62 height 29
